Goal: Browse casually

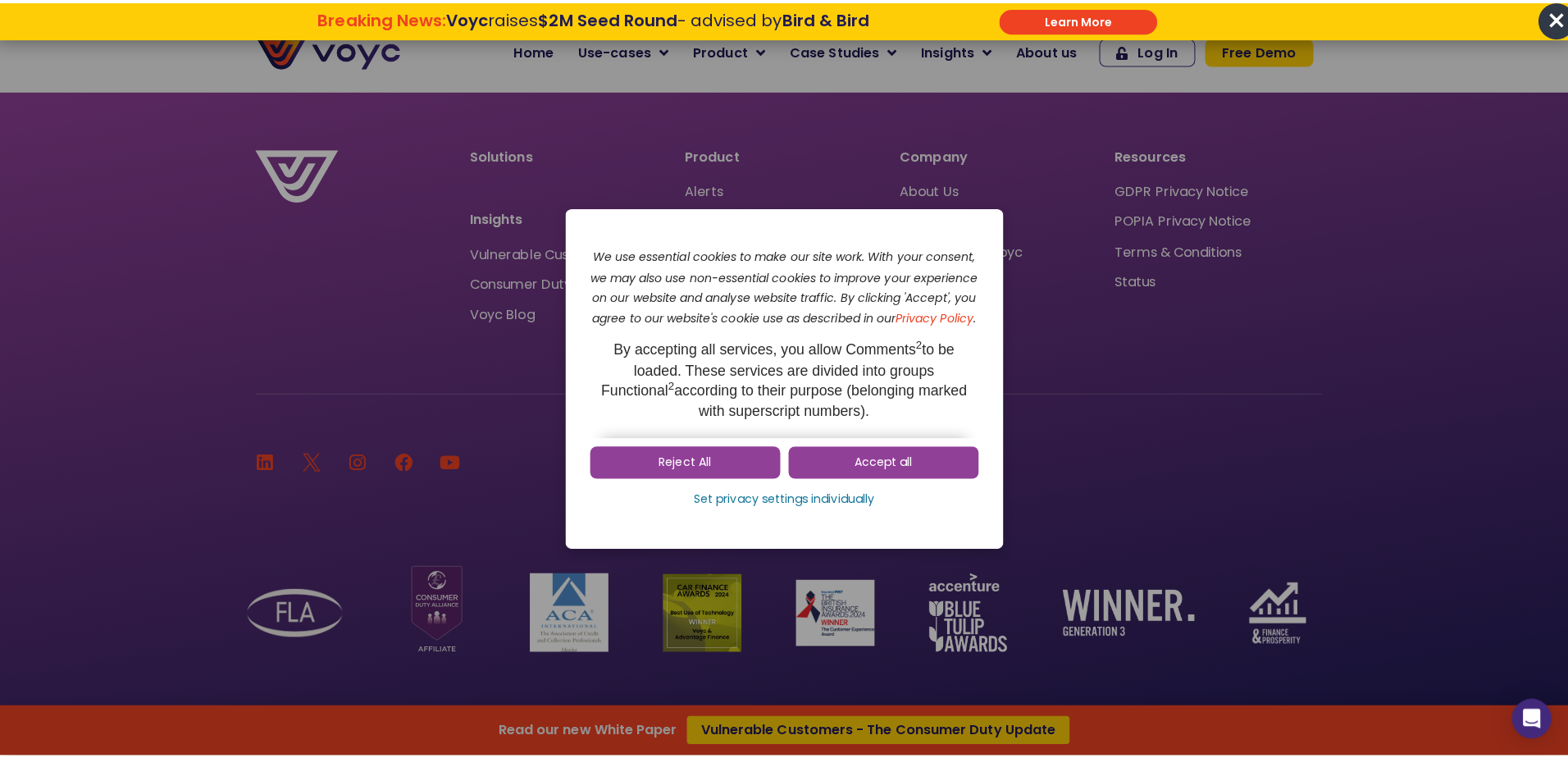
scroll to position [11034, 0]
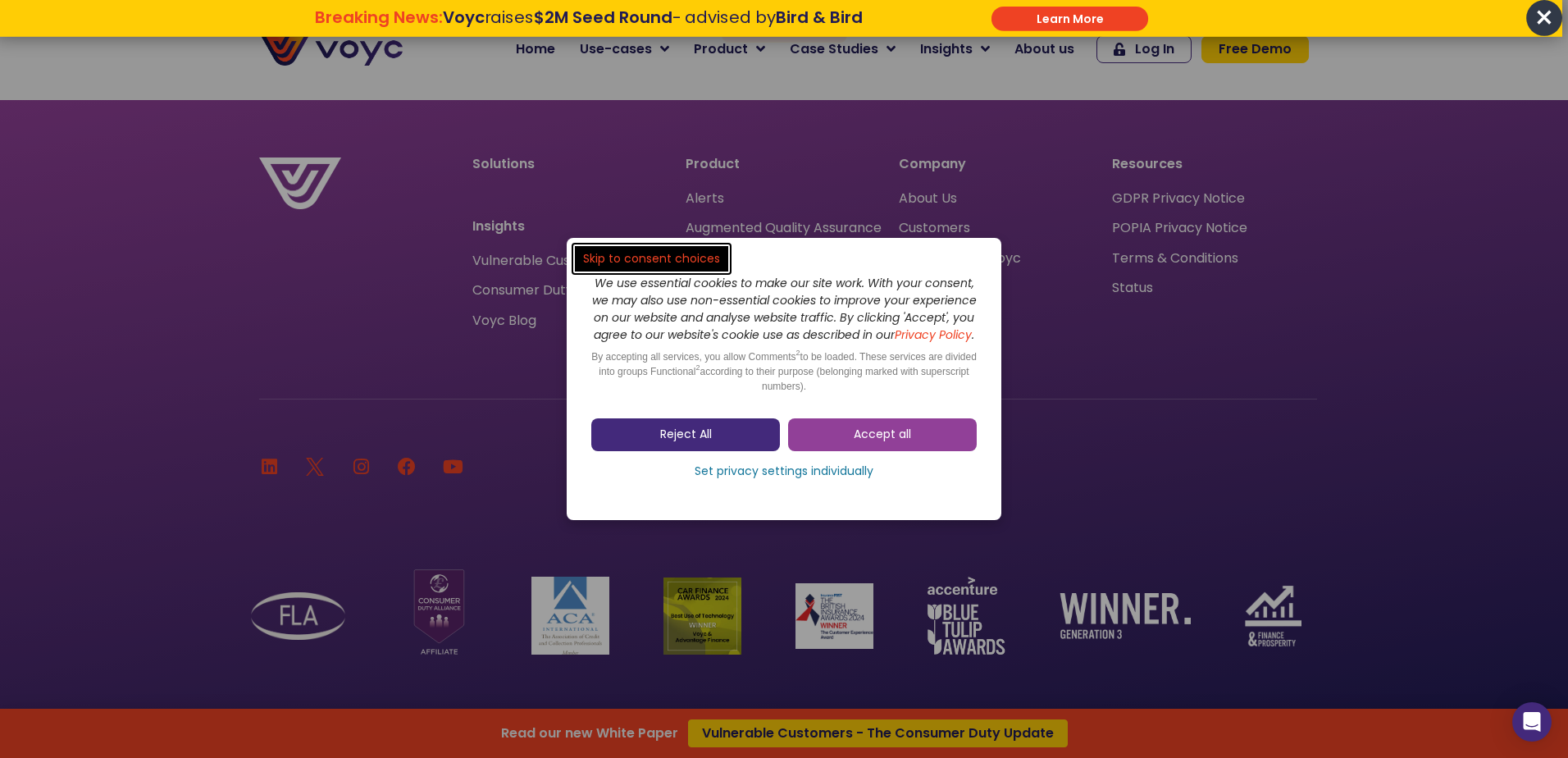
click at [693, 441] on span "Reject All" at bounding box center [686, 435] width 52 height 16
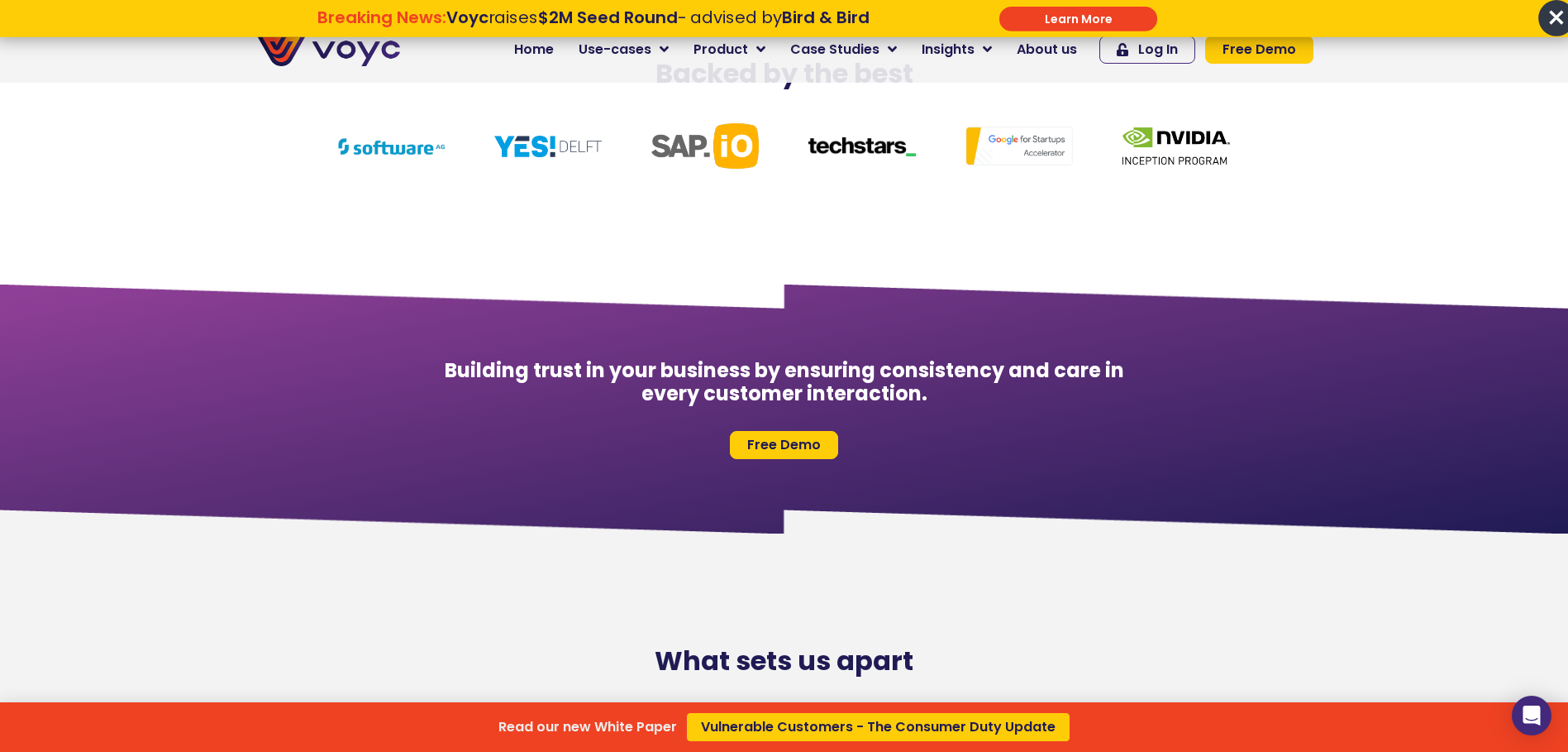
scroll to position [7239, 0]
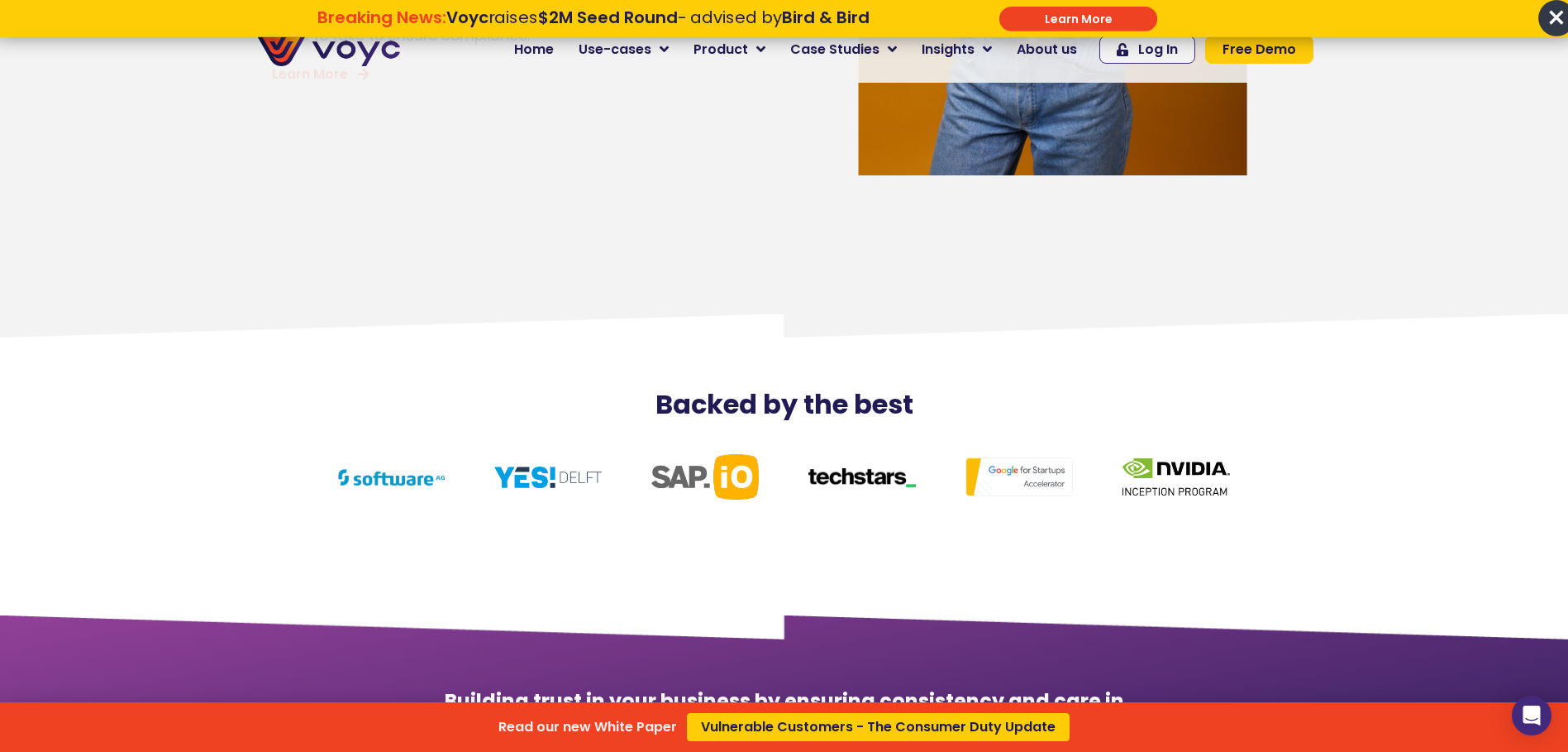
click at [1560, 20] on span "×" at bounding box center [1556, 18] width 36 height 36
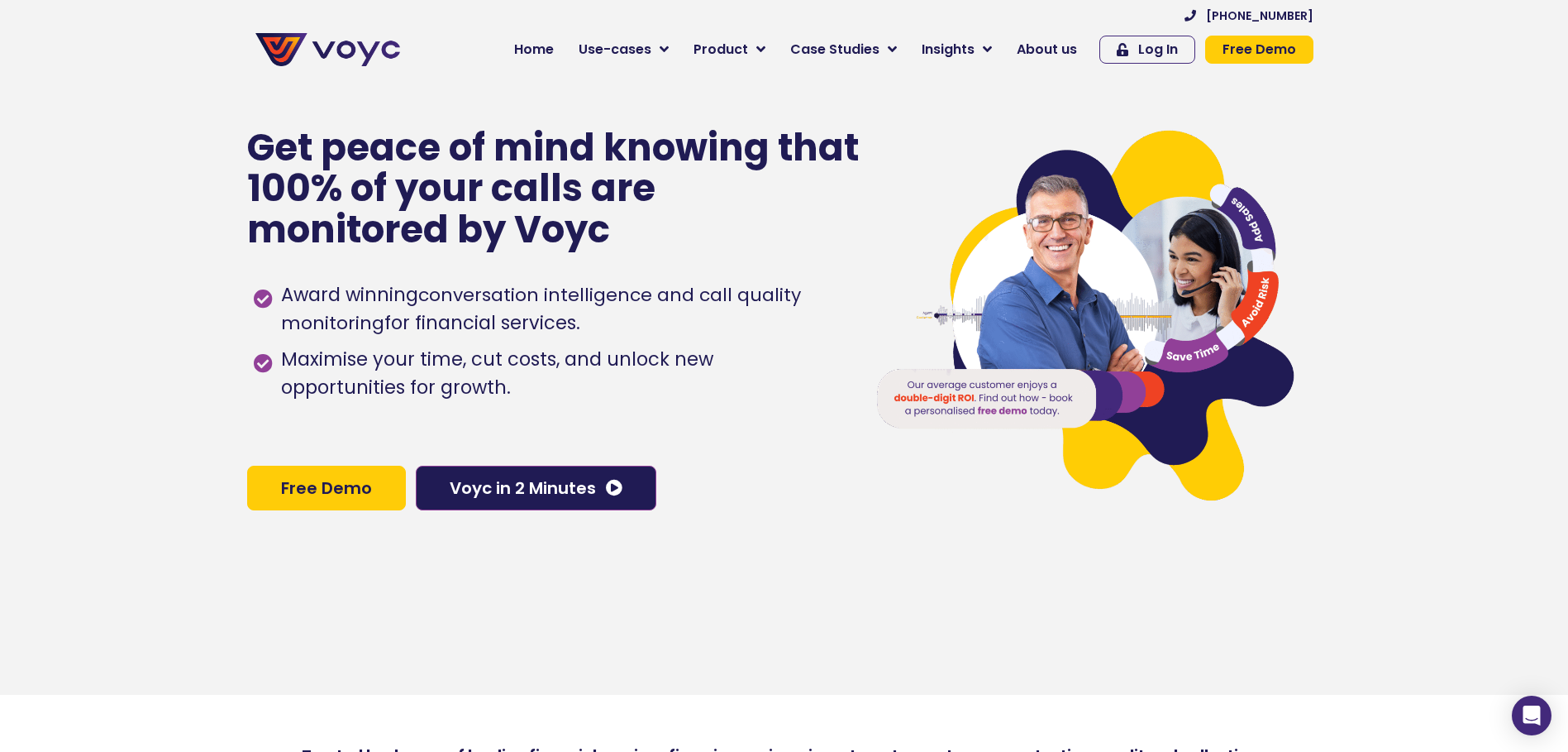
scroll to position [0, 0]
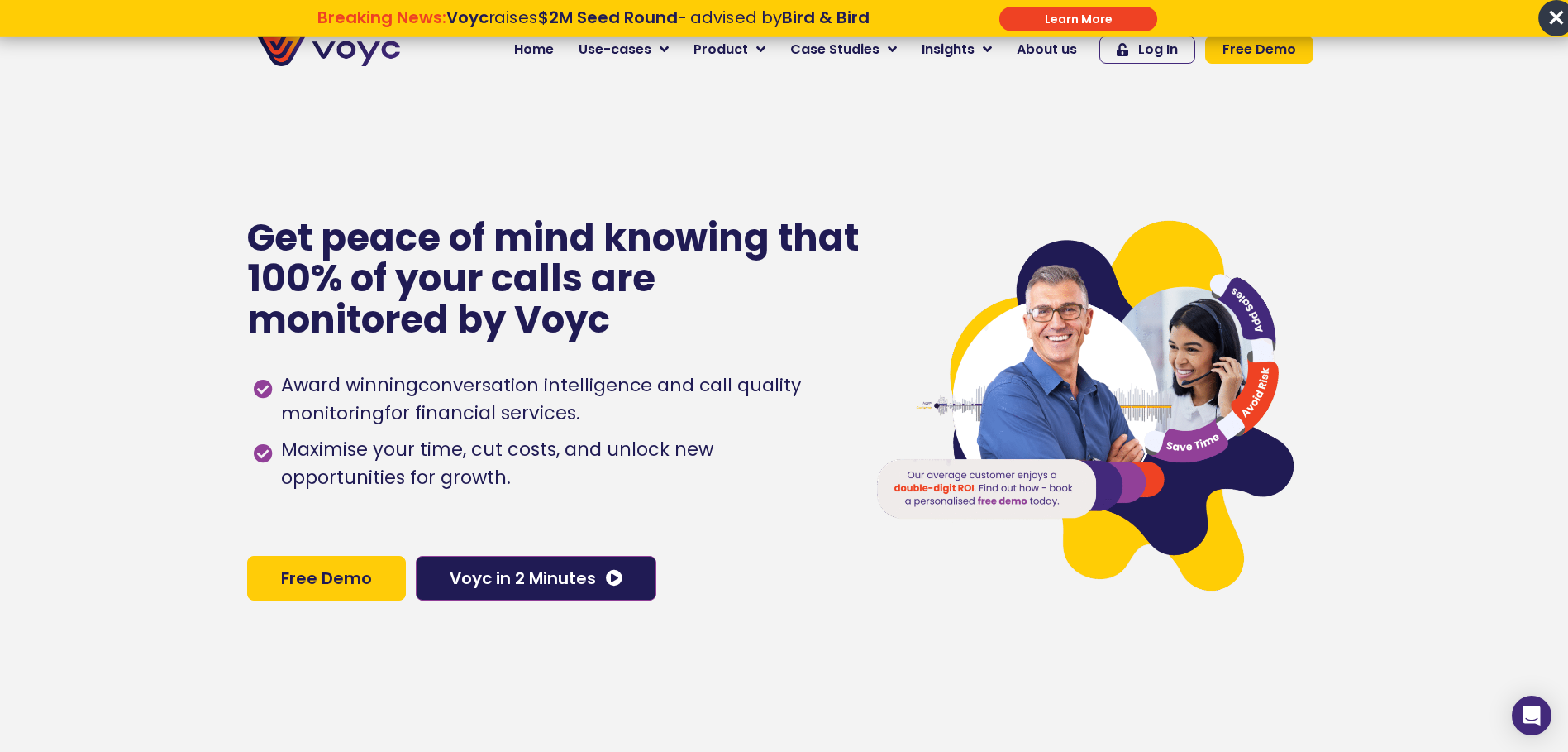
click at [1556, 15] on span "×" at bounding box center [1556, 18] width 36 height 36
